Goal: Task Accomplishment & Management: Complete application form

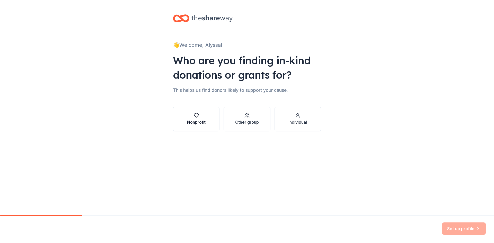
click at [207, 124] on button "Nonprofit" at bounding box center [196, 119] width 47 height 25
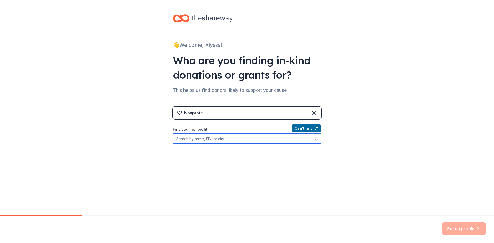
click at [244, 142] on input "Find your nonprofit" at bounding box center [247, 139] width 148 height 10
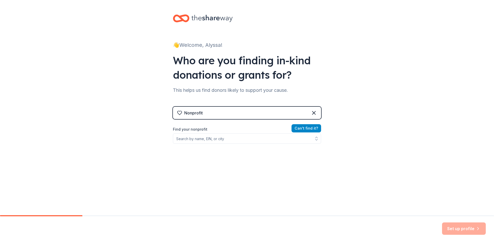
click at [308, 127] on button "Can ' t find it?" at bounding box center [307, 128] width 30 height 8
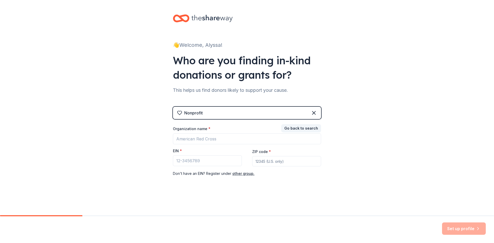
click at [208, 113] on div "Nonprofit" at bounding box center [247, 113] width 148 height 12
click at [312, 112] on icon at bounding box center [314, 113] width 6 height 6
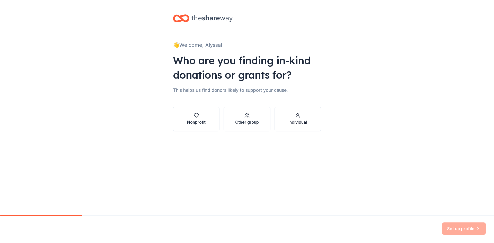
click at [299, 125] on div "Individual" at bounding box center [298, 122] width 19 height 6
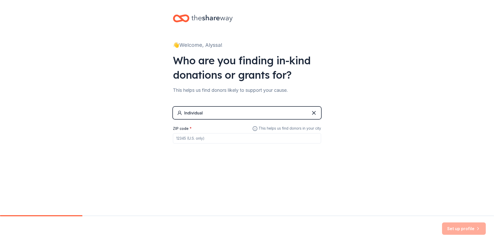
click at [313, 139] on input "ZIP code *" at bounding box center [247, 138] width 148 height 10
type input "07306"
click at [462, 230] on button "Set up profile" at bounding box center [464, 229] width 44 height 12
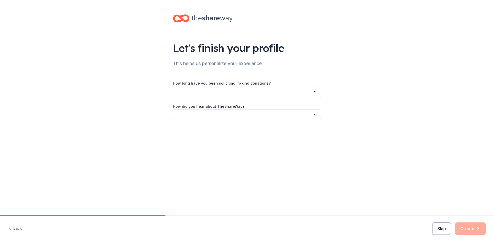
click at [445, 231] on button "Skip" at bounding box center [442, 229] width 19 height 12
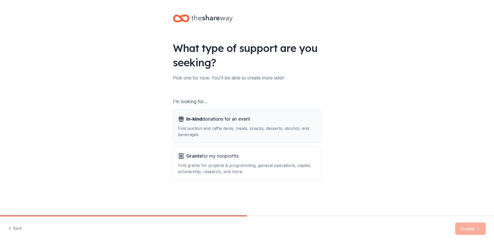
click at [211, 123] on div "In-kind donations for an event Find auction and raffle items, meals, snacks, de…" at bounding box center [247, 126] width 138 height 23
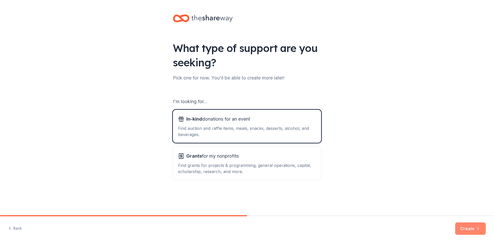
click at [475, 227] on button "Create" at bounding box center [471, 229] width 31 height 12
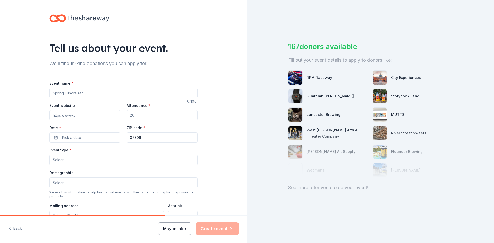
click at [186, 229] on button "Maybe later" at bounding box center [174, 229] width 33 height 12
click at [182, 228] on button "Maybe later" at bounding box center [174, 229] width 33 height 12
click at [182, 228] on div "Maybe later Create event" at bounding box center [198, 229] width 81 height 12
click at [108, 94] on input "Event name *" at bounding box center [123, 93] width 148 height 10
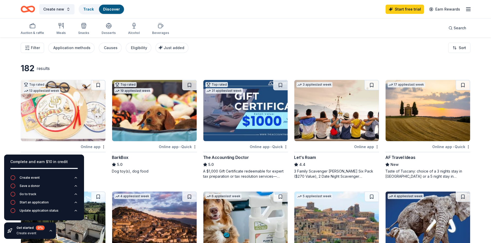
click at [192, 70] on div "182 results" at bounding box center [109, 68] width 176 height 10
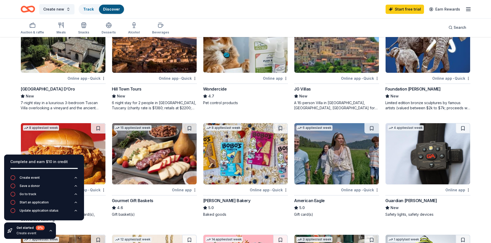
scroll to position [77, 0]
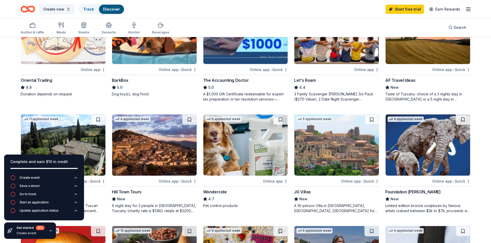
click at [125, 81] on div "BarkBox" at bounding box center [120, 80] width 16 height 6
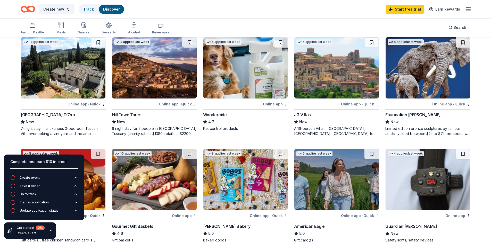
scroll to position [232, 0]
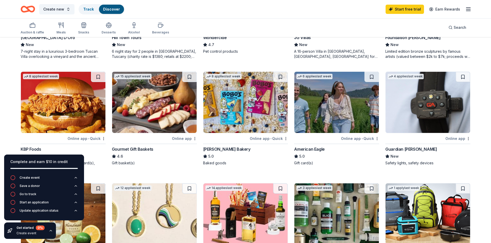
click at [141, 150] on div "Gourmet Gift Baskets" at bounding box center [132, 149] width 41 height 6
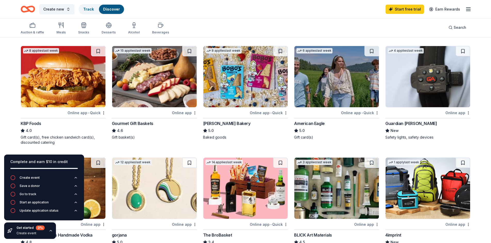
click at [37, 122] on div "KBP Foods" at bounding box center [31, 124] width 20 height 6
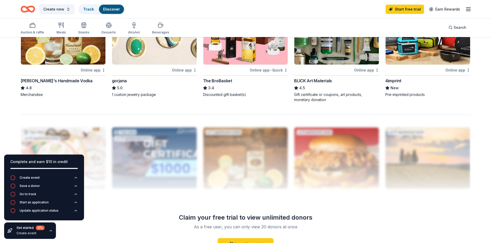
scroll to position [361, 0]
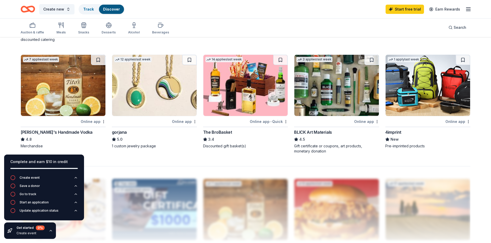
click at [55, 131] on div "Tito's Handmade Vodka" at bounding box center [57, 132] width 72 height 6
click at [124, 132] on div "gorjana" at bounding box center [119, 132] width 15 height 6
click at [224, 131] on div "The BroBasket" at bounding box center [217, 132] width 29 height 6
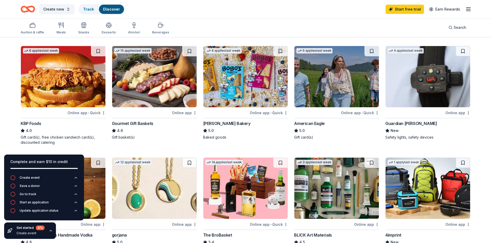
scroll to position [206, 0]
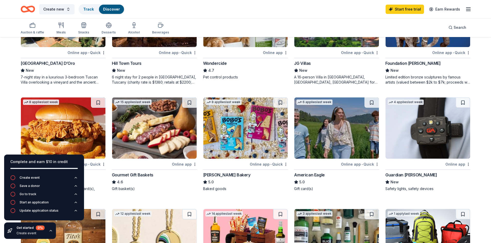
click at [309, 177] on div "American Eagle" at bounding box center [309, 175] width 30 height 6
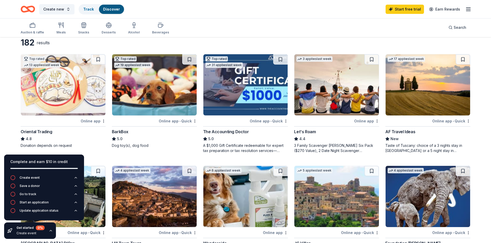
scroll to position [0, 0]
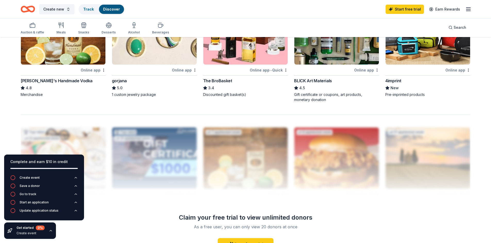
scroll to position [386, 0]
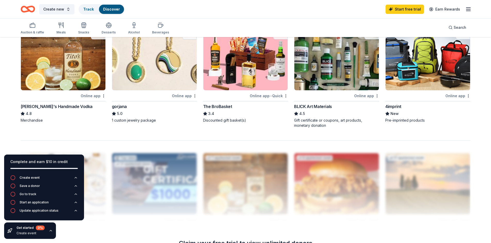
click at [312, 107] on div "BLICK Art Materials" at bounding box center [313, 107] width 38 height 6
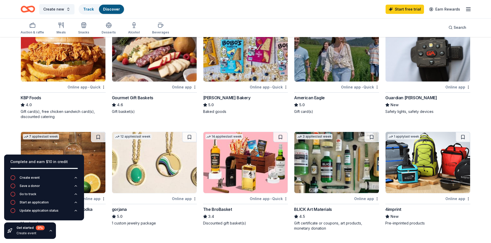
scroll to position [155, 0]
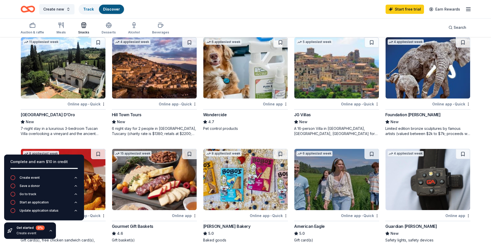
click at [83, 30] on div "Snacks" at bounding box center [83, 28] width 11 height 12
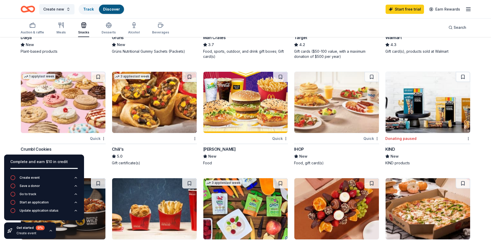
scroll to position [258, 0]
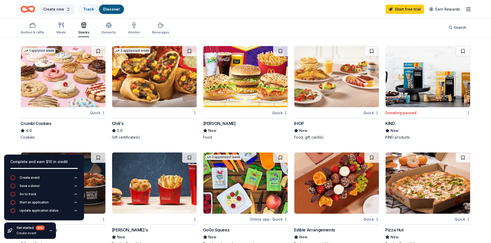
click at [40, 123] on div "Crumbl Cookies" at bounding box center [36, 124] width 31 height 6
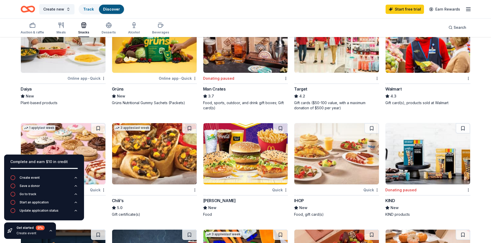
scroll to position [206, 0]
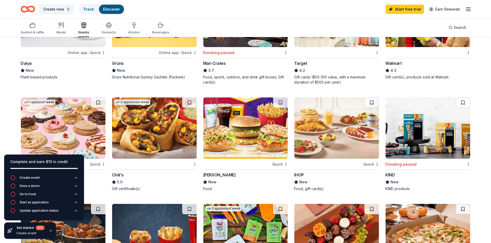
click at [214, 175] on div "McDonald's" at bounding box center [219, 175] width 33 height 6
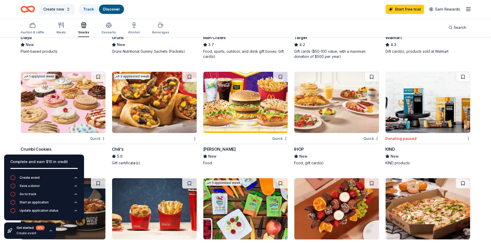
scroll to position [155, 0]
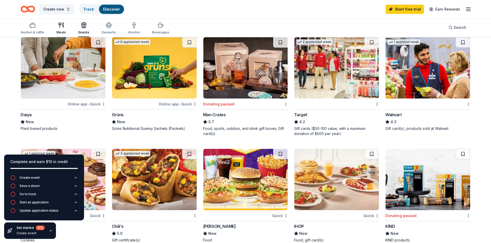
click at [59, 29] on div "Meals" at bounding box center [60, 28] width 9 height 12
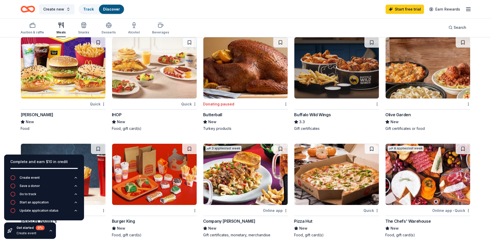
scroll to position [232, 0]
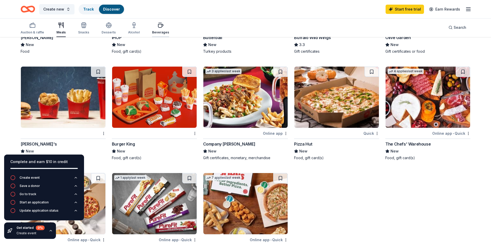
click at [160, 30] on div "Beverages" at bounding box center [160, 32] width 17 height 4
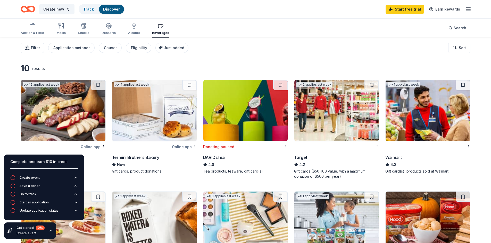
click at [298, 153] on div "2 applies last week Target 4.2 Gift cards ($50-100 value, with a maximum donati…" at bounding box center [336, 129] width 85 height 99
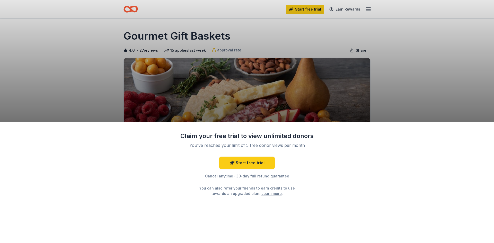
click at [419, 101] on div "Claim your free trial to view unlimited donors You've reached your limit of 5 f…" at bounding box center [247, 121] width 494 height 243
click at [297, 109] on div "Claim your free trial to view unlimited donors You've reached your limit of 5 f…" at bounding box center [247, 121] width 494 height 243
click at [366, 95] on div "Claim your free trial to view unlimited donors You've reached your limit of 5 f…" at bounding box center [247, 121] width 494 height 243
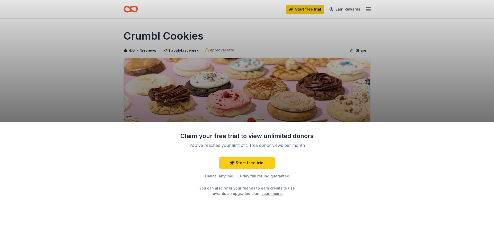
click at [135, 89] on div "Claim your free trial to view unlimited donors You've reached your limit of 5 f…" at bounding box center [247, 121] width 494 height 243
